Goal: Task Accomplishment & Management: Manage account settings

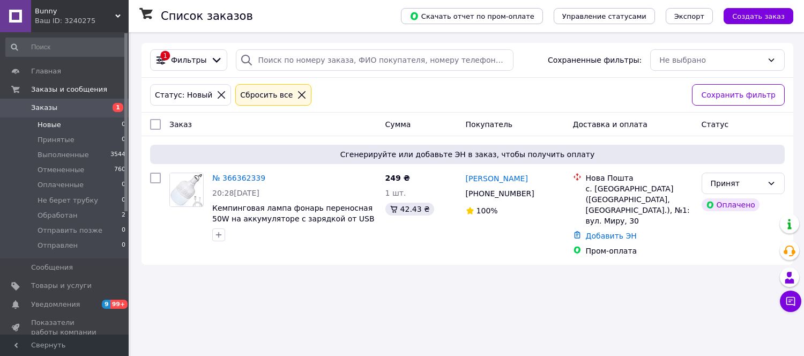
click at [45, 9] on span "Bunny" at bounding box center [75, 11] width 80 height 10
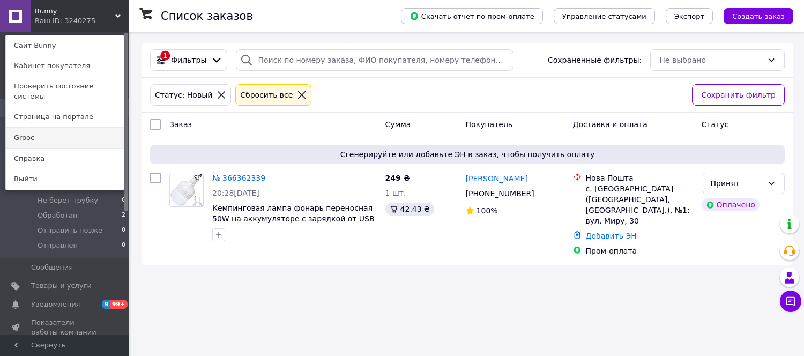
click at [36, 129] on link "Grooc" at bounding box center [65, 138] width 118 height 20
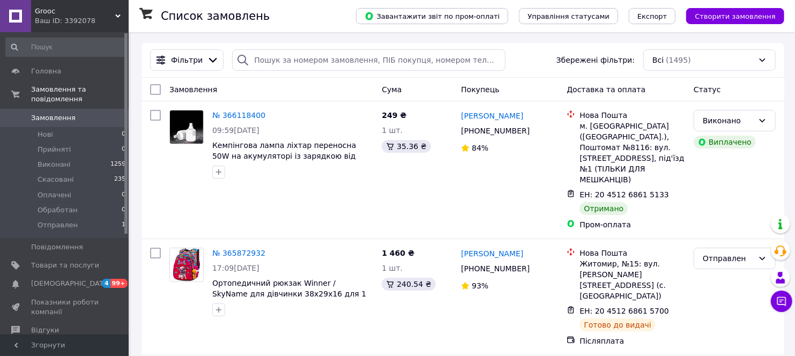
click at [42, 13] on span "Grooc" at bounding box center [75, 11] width 80 height 10
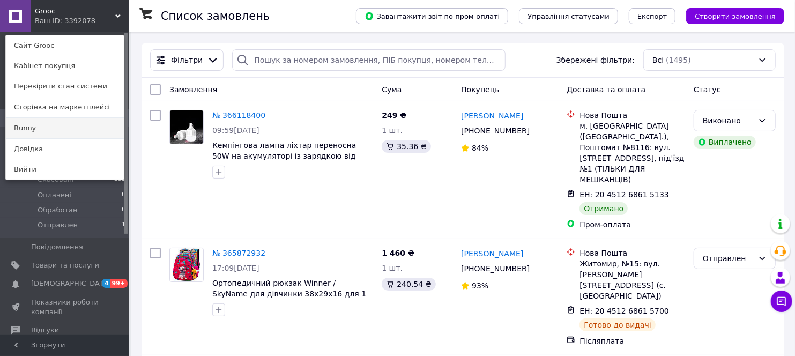
click at [35, 127] on link "Bunny" at bounding box center [65, 128] width 118 height 20
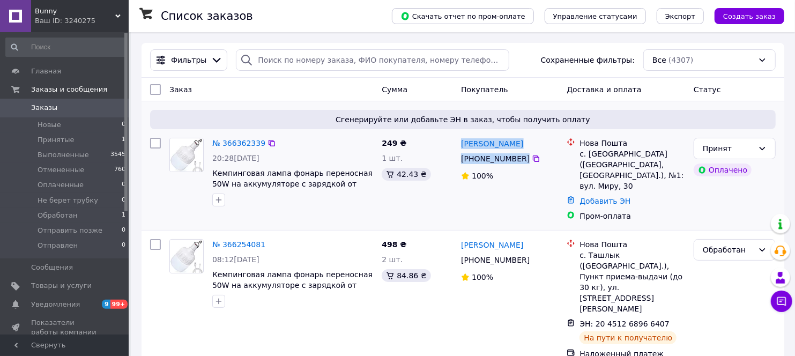
drag, startPoint x: 547, startPoint y: 162, endPoint x: 460, endPoint y: 149, distance: 89.0
click at [460, 149] on div "[PERSON_NAME] [PHONE_NUMBER]%" at bounding box center [510, 180] width 106 height 92
copy div "[PERSON_NAME] [PHONE_NUMBER]"
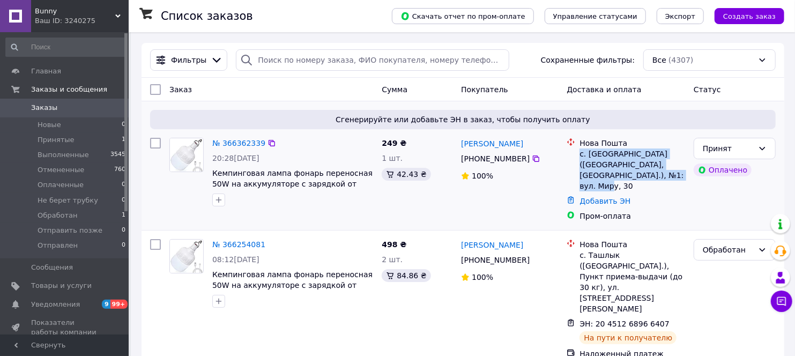
drag, startPoint x: 618, startPoint y: 188, endPoint x: 581, endPoint y: 158, distance: 47.3
click at [581, 158] on div "с. [GEOGRAPHIC_DATA] ([GEOGRAPHIC_DATA], [GEOGRAPHIC_DATA].), №1: вул. Миру, 30" at bounding box center [633, 170] width 106 height 43
copy div "с. [GEOGRAPHIC_DATA] ([GEOGRAPHIC_DATA], [GEOGRAPHIC_DATA].), №1: вул. Миру, 30"
click at [243, 145] on link "№ 366362339" at bounding box center [238, 143] width 53 height 9
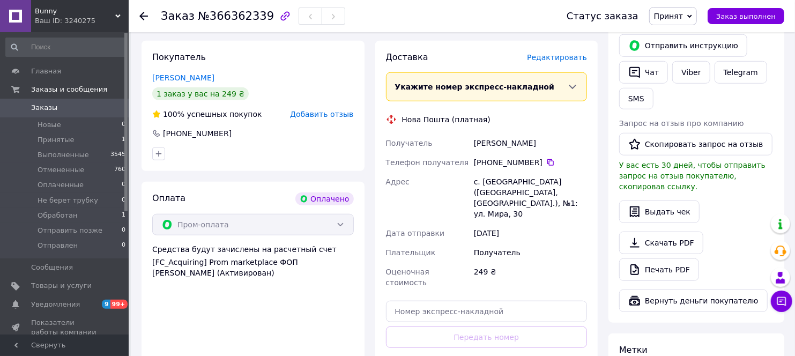
scroll to position [702, 0]
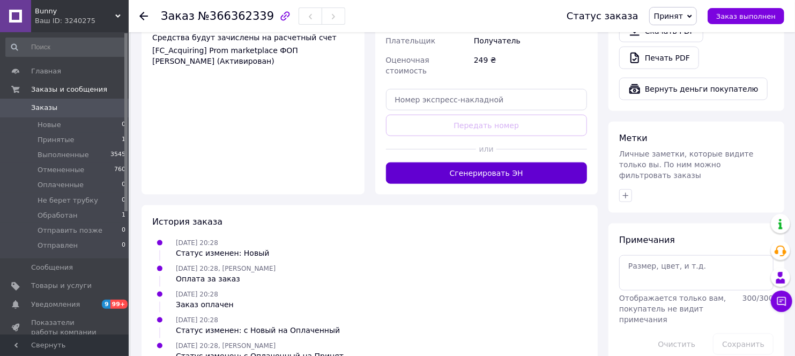
click at [473, 162] on button "Сгенерировать ЭН" at bounding box center [487, 172] width 202 height 21
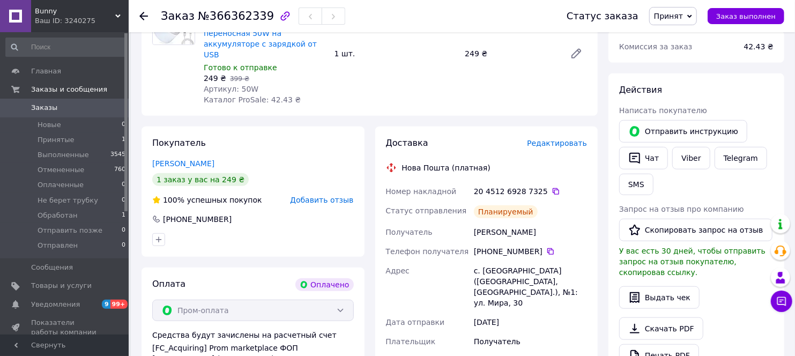
scroll to position [404, 0]
click at [552, 188] on icon at bounding box center [556, 192] width 9 height 9
click at [682, 17] on span "Принят" at bounding box center [668, 16] width 29 height 9
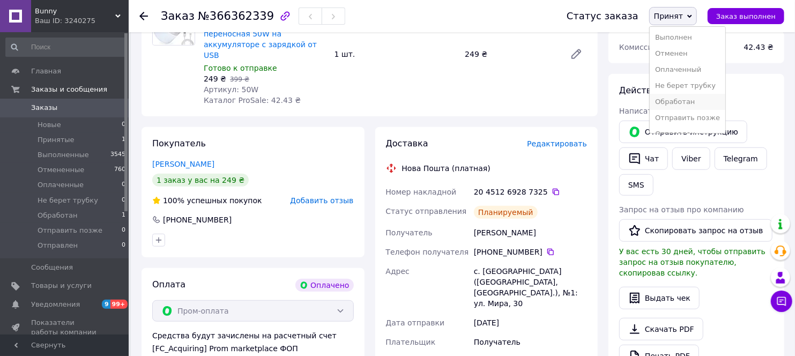
click at [685, 102] on li "Обработан" at bounding box center [688, 102] width 76 height 16
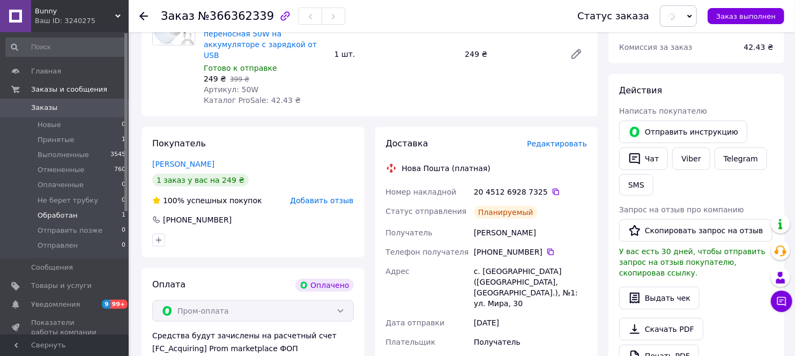
click at [84, 216] on li "Обработан 1" at bounding box center [66, 215] width 132 height 15
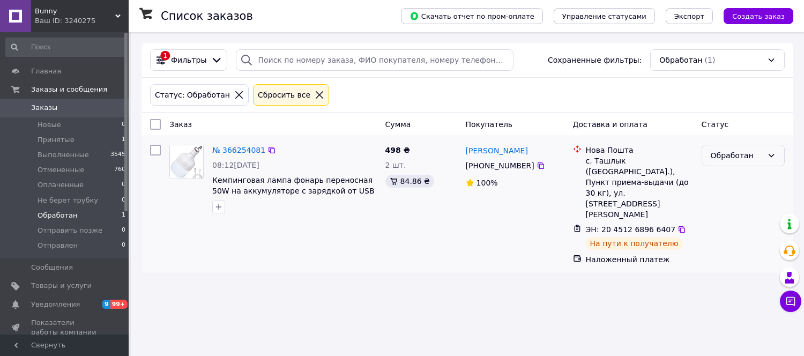
click at [744, 158] on div "Обработан" at bounding box center [737, 156] width 52 height 12
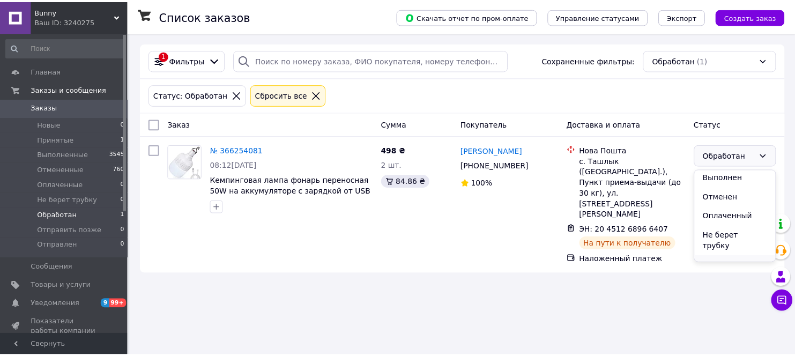
scroll to position [43, 0]
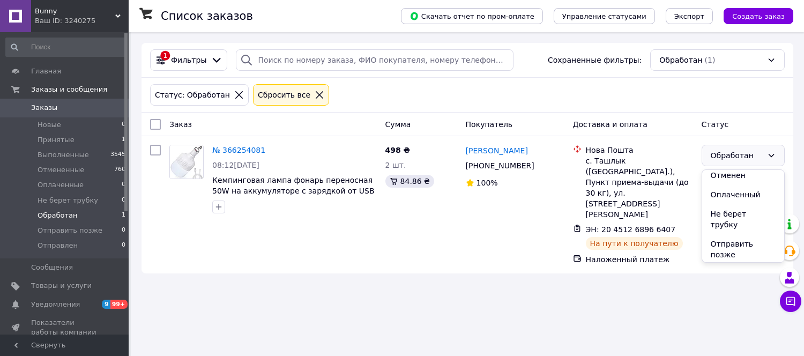
click at [731, 264] on li "Отправлен" at bounding box center [743, 273] width 82 height 19
